Goal: Information Seeking & Learning: Check status

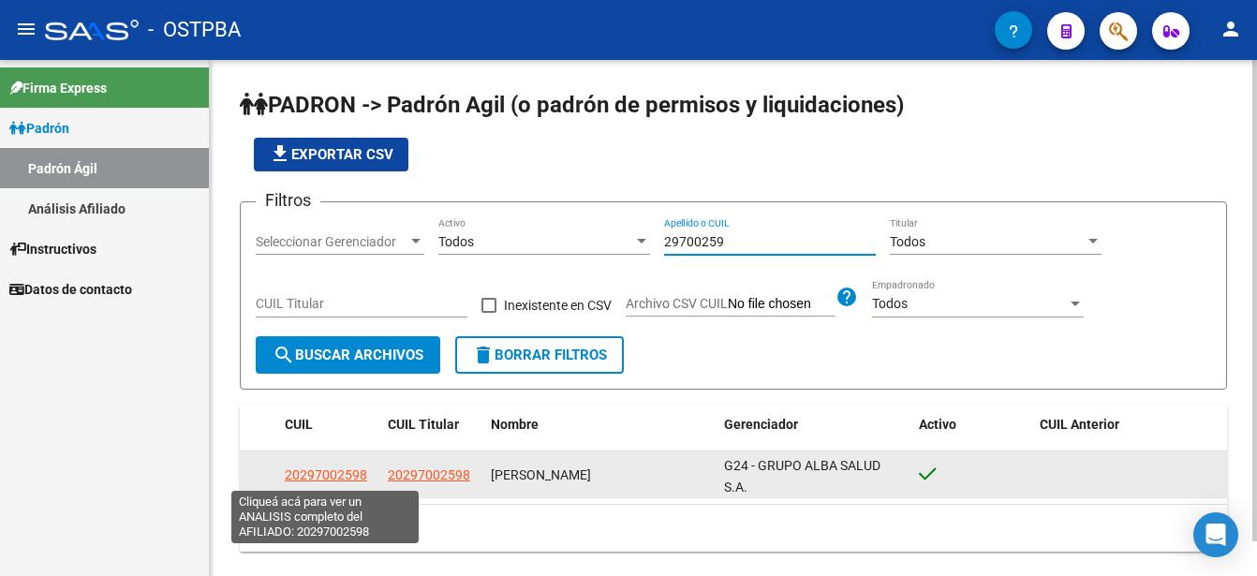
type input "29700259"
click at [337, 474] on span "20297002598" at bounding box center [326, 474] width 82 height 15
type textarea "20297002598"
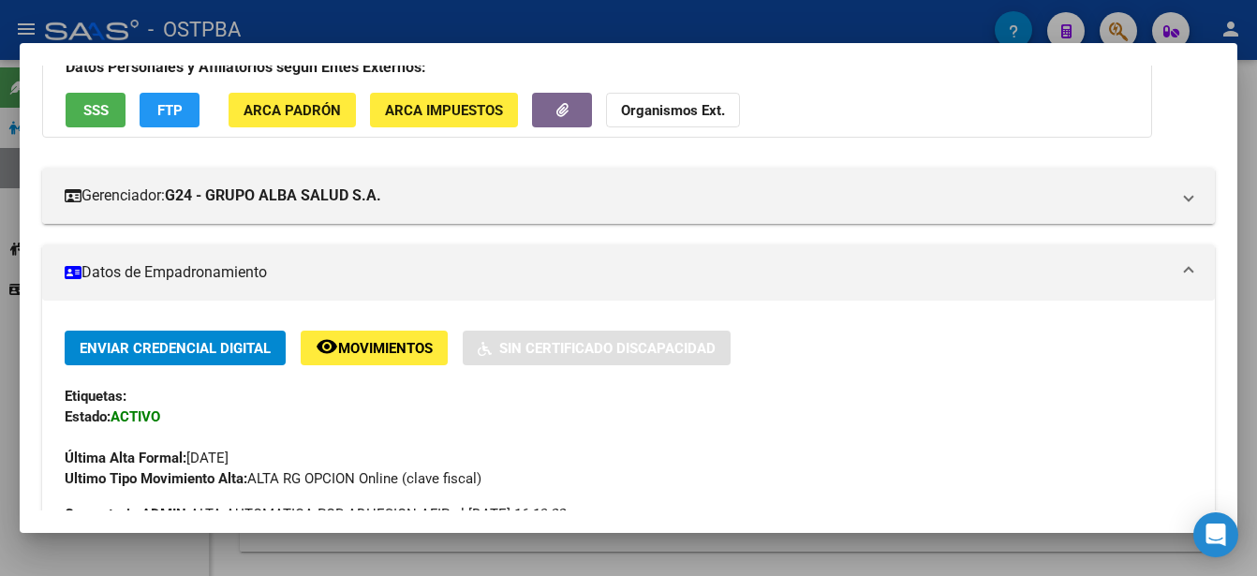
scroll to position [281, 0]
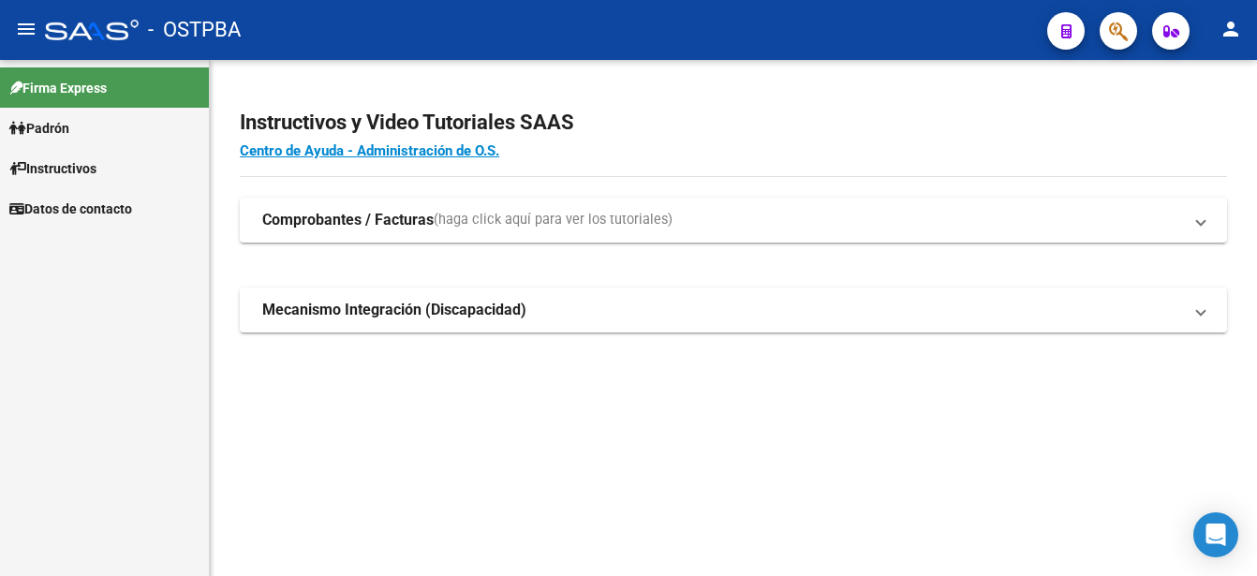
click at [59, 123] on span "Padrón" at bounding box center [39, 128] width 60 height 21
click at [79, 159] on link "Padrón Ágil" at bounding box center [104, 168] width 209 height 40
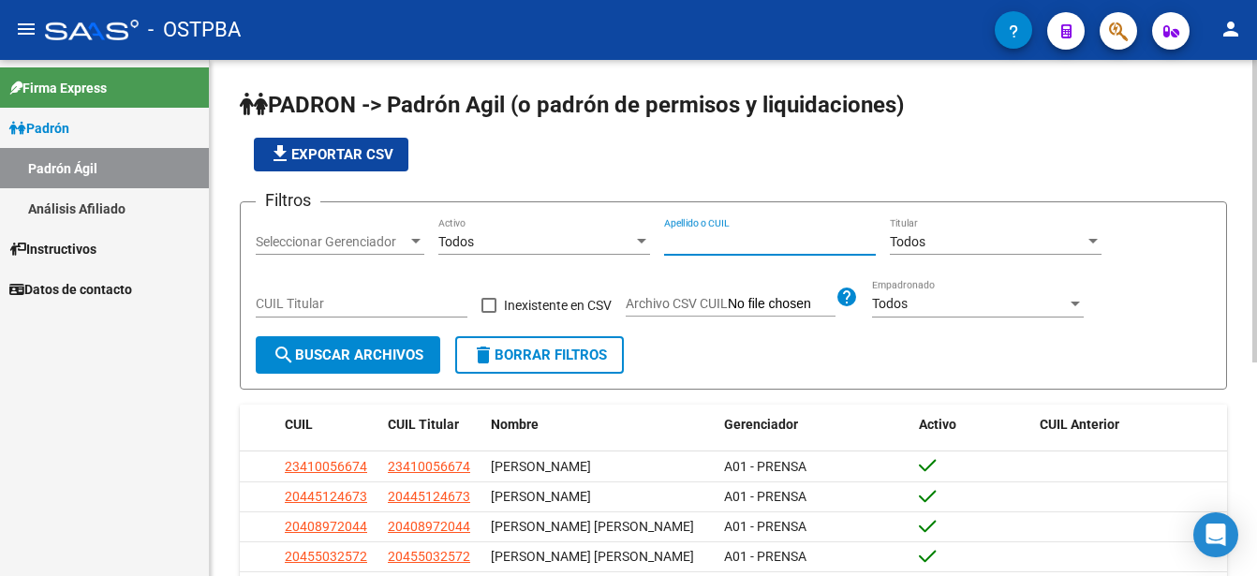
click at [668, 241] on input "Apellido o CUIL" at bounding box center [770, 242] width 212 height 16
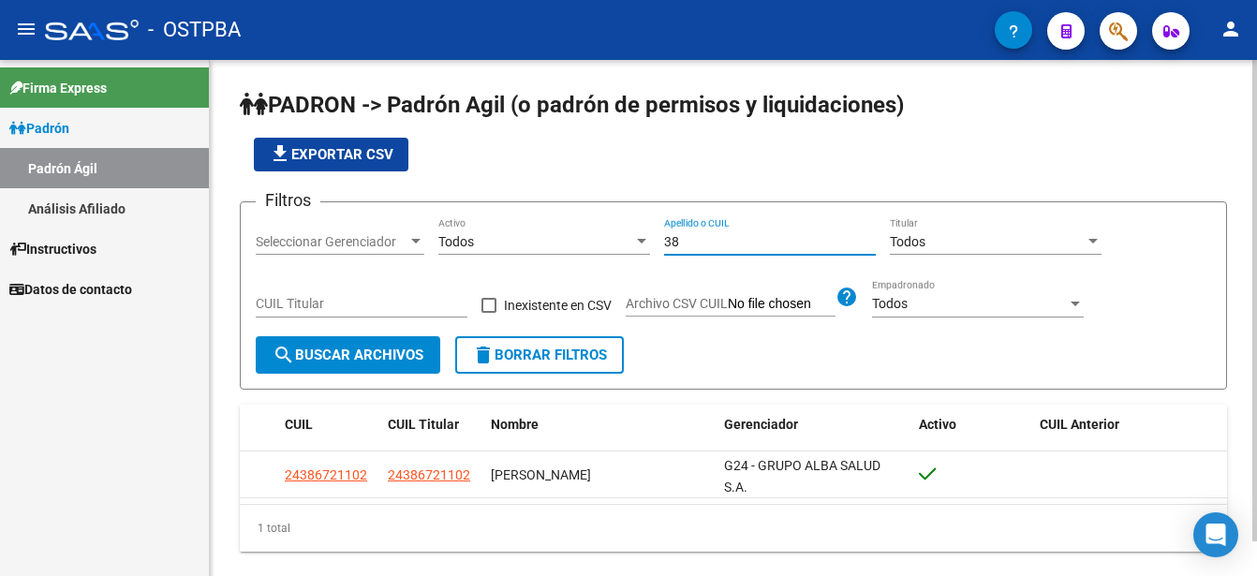
type input "3"
type input "9"
